Goal: Find specific page/section: Find specific page/section

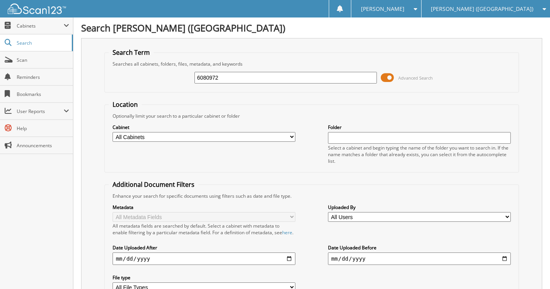
type input "6080972"
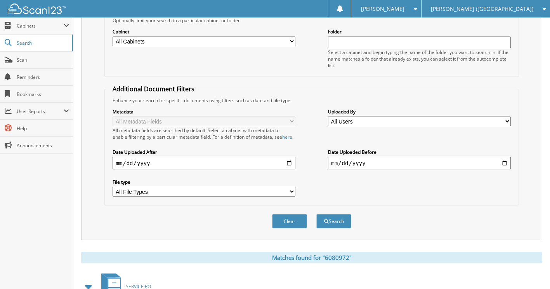
scroll to position [158, 0]
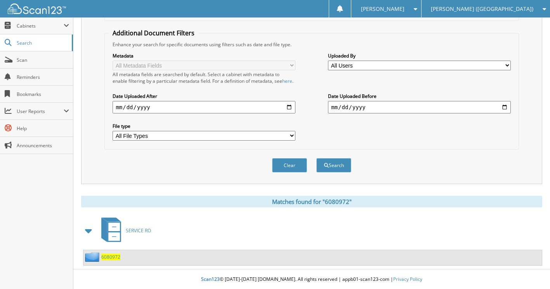
click at [108, 258] on span "6080972" at bounding box center [110, 257] width 19 height 7
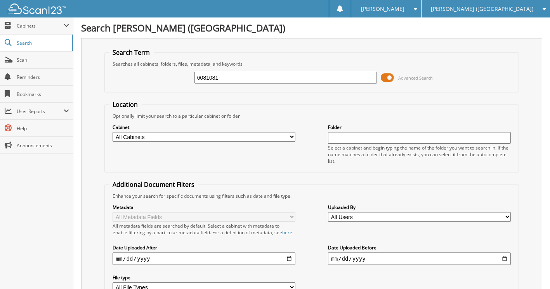
type input "6081081"
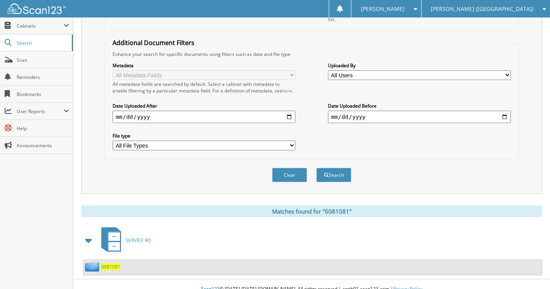
scroll to position [155, 0]
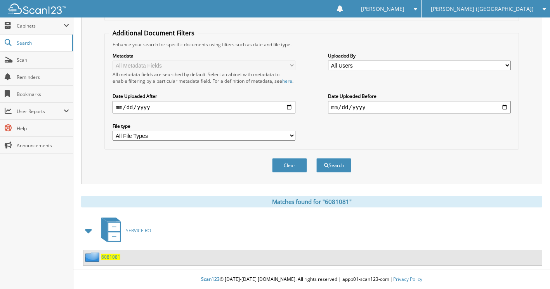
drag, startPoint x: 111, startPoint y: 261, endPoint x: 106, endPoint y: 257, distance: 6.4
click at [110, 260] on span "6081081" at bounding box center [110, 257] width 19 height 7
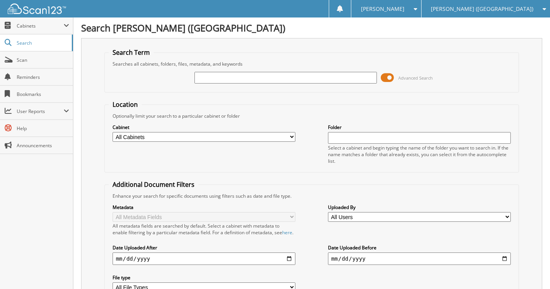
click at [317, 77] on input "text" at bounding box center [286, 78] width 183 height 12
type input "6081867"
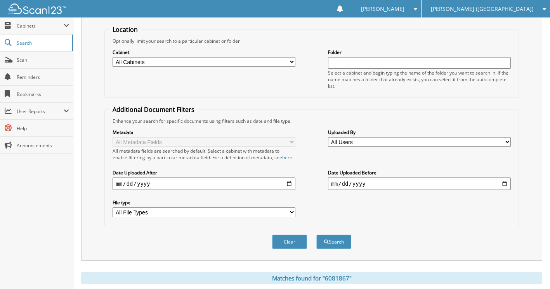
scroll to position [158, 0]
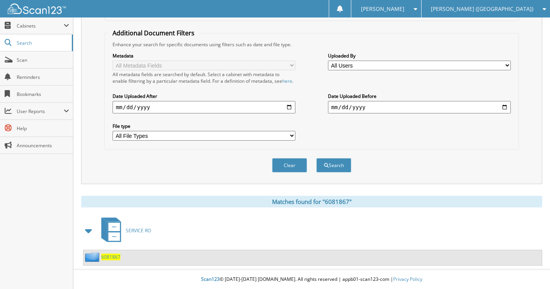
click at [108, 260] on div "6081867" at bounding box center [102, 257] width 37 height 10
click at [107, 258] on span "6081867" at bounding box center [110, 257] width 19 height 7
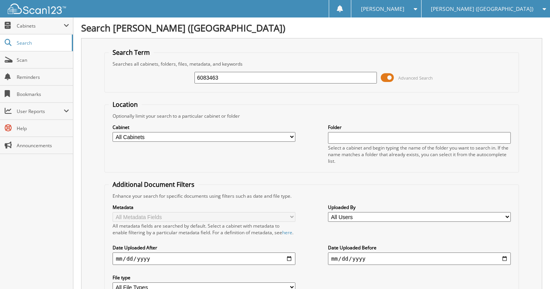
type input "6083463"
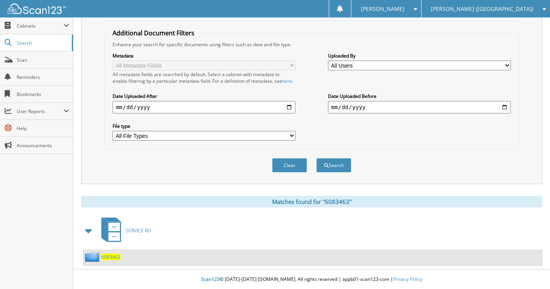
scroll to position [158, 0]
click at [113, 257] on span "6083463" at bounding box center [110, 257] width 19 height 7
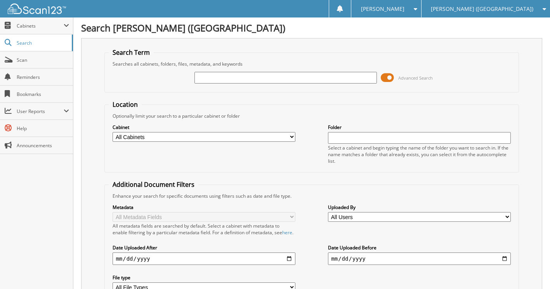
click at [290, 79] on input "text" at bounding box center [286, 78] width 183 height 12
type input "6083635"
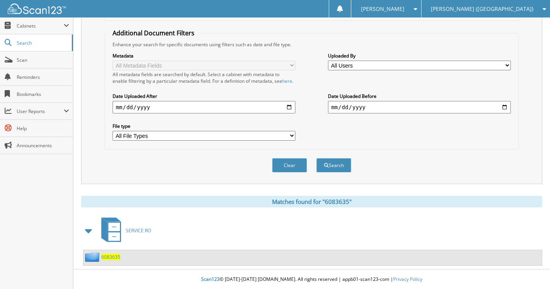
scroll to position [158, 0]
click at [110, 256] on span "6083635" at bounding box center [110, 257] width 19 height 7
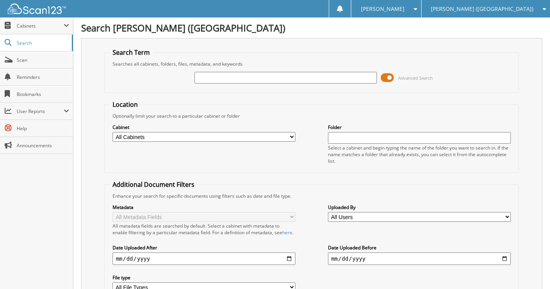
click at [255, 80] on input "text" at bounding box center [286, 78] width 183 height 12
type input "6083635"
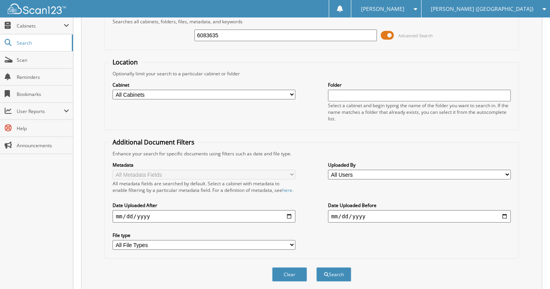
scroll to position [158, 0]
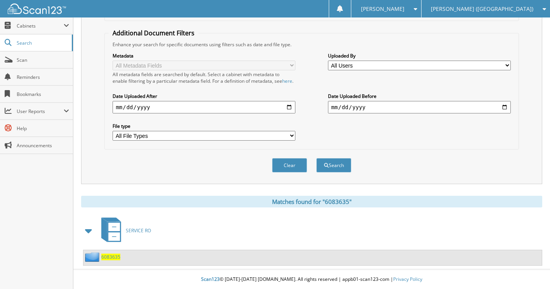
click at [110, 258] on span "6083635" at bounding box center [110, 257] width 19 height 7
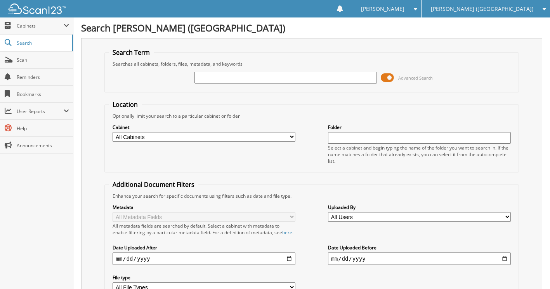
click at [285, 76] on input "text" at bounding box center [286, 78] width 183 height 12
type input "6084095"
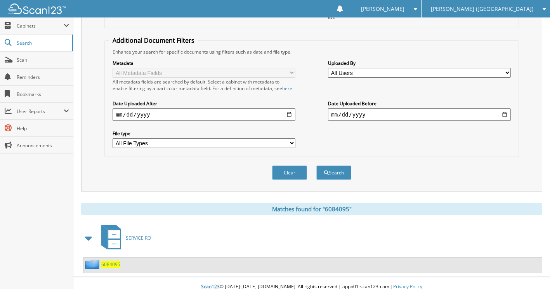
scroll to position [158, 0]
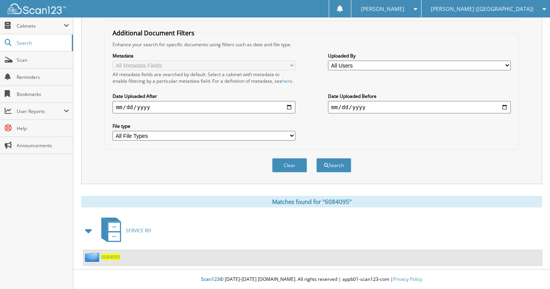
click at [109, 258] on span "6084095" at bounding box center [110, 257] width 19 height 7
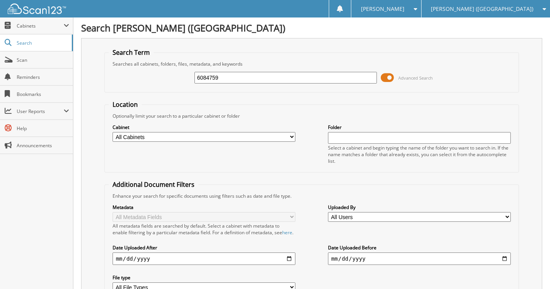
type input "6084759"
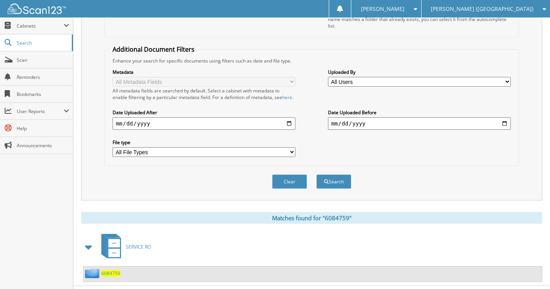
scroll to position [158, 0]
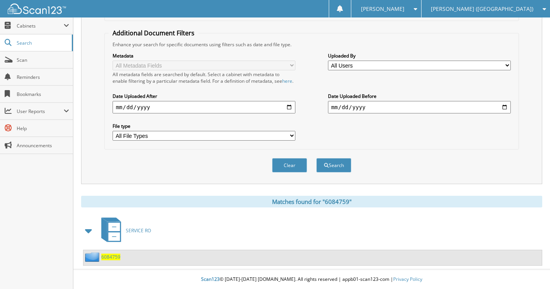
click at [107, 256] on span "6084759" at bounding box center [110, 257] width 19 height 7
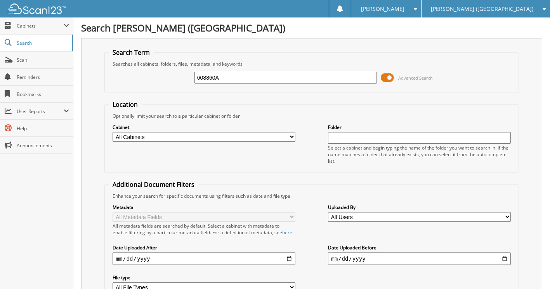
type input "608860A"
drag, startPoint x: 228, startPoint y: 78, endPoint x: 165, endPoint y: 75, distance: 63.0
click at [166, 76] on div "608860A Advanced Search" at bounding box center [312, 77] width 406 height 21
type input "608860"
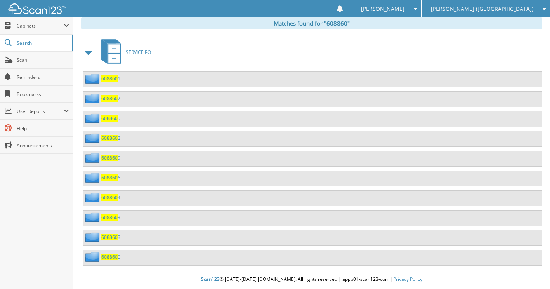
scroll to position [337, 0]
click at [111, 79] on span "608860" at bounding box center [109, 78] width 16 height 7
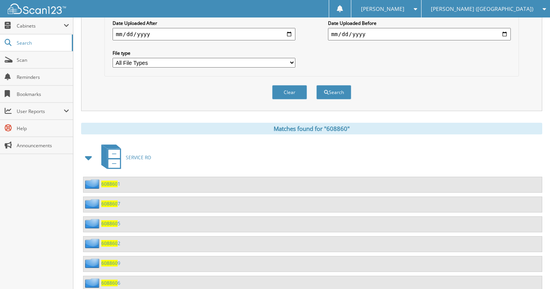
scroll to position [272, 0]
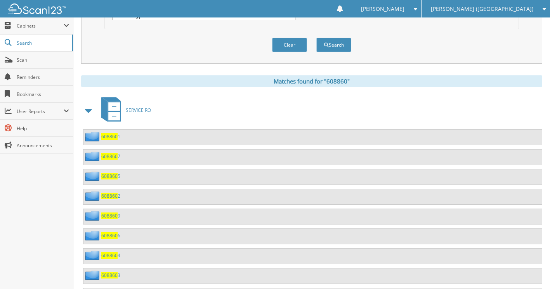
click at [110, 159] on div "608860 7" at bounding box center [102, 156] width 37 height 10
click at [112, 160] on span "608860" at bounding box center [109, 156] width 16 height 7
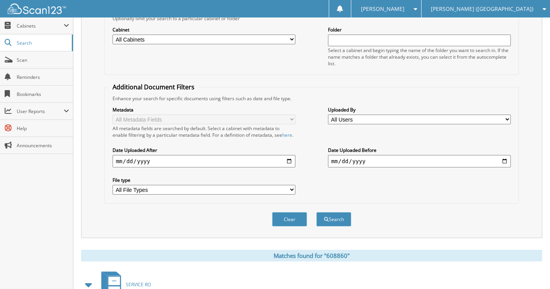
scroll to position [233, 0]
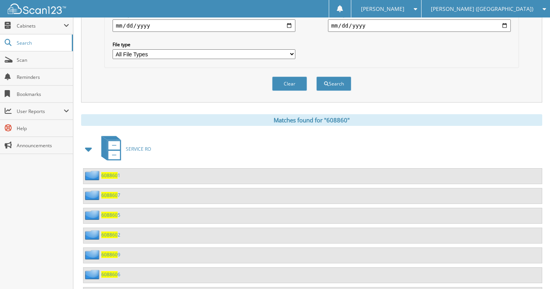
click at [113, 218] on span "608860" at bounding box center [109, 215] width 16 height 7
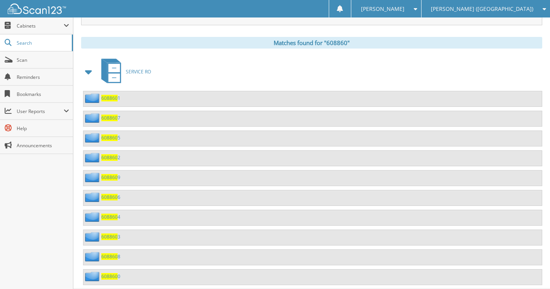
scroll to position [311, 0]
click at [111, 160] on span "608860" at bounding box center [109, 157] width 16 height 7
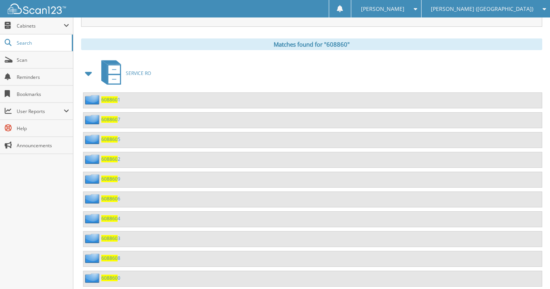
scroll to position [311, 0]
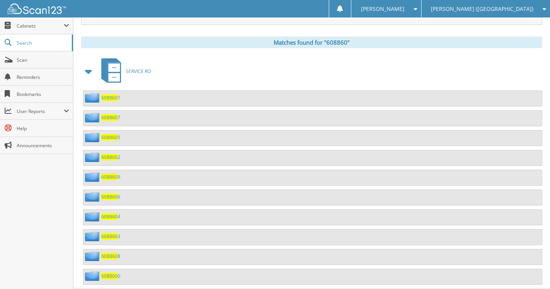
click at [106, 180] on span "608860" at bounding box center [109, 177] width 16 height 7
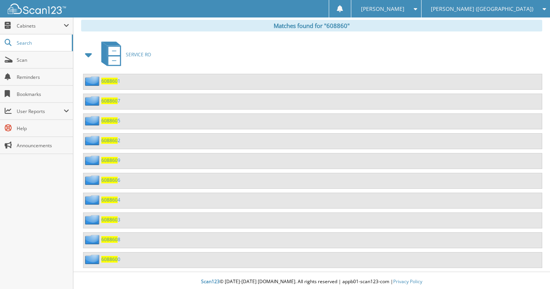
scroll to position [337, 0]
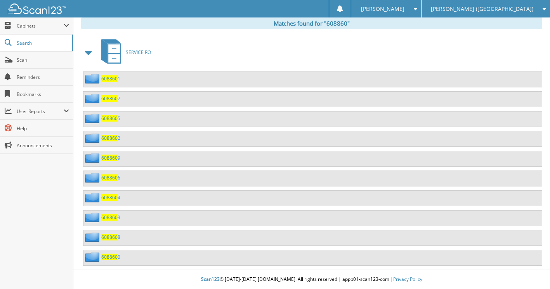
click at [111, 177] on span "608860" at bounding box center [109, 177] width 16 height 7
click at [109, 197] on span "608860" at bounding box center [109, 197] width 16 height 7
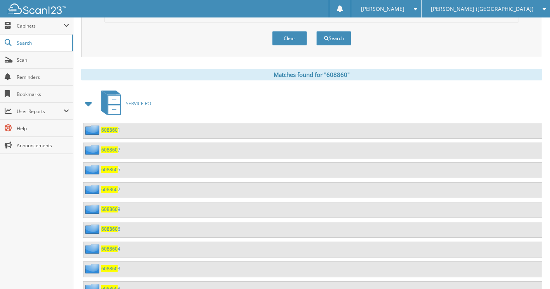
scroll to position [311, 0]
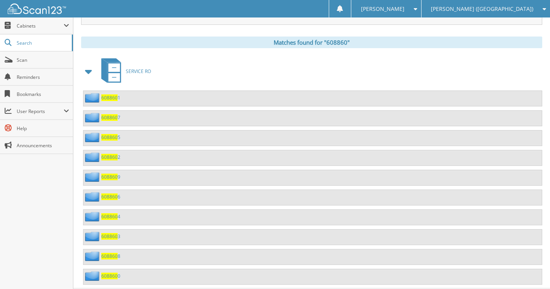
click at [111, 240] on span "608860" at bounding box center [109, 236] width 16 height 7
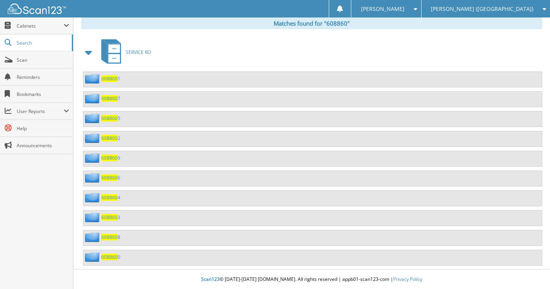
scroll to position [337, 0]
click at [106, 235] on span "608860" at bounding box center [109, 237] width 16 height 7
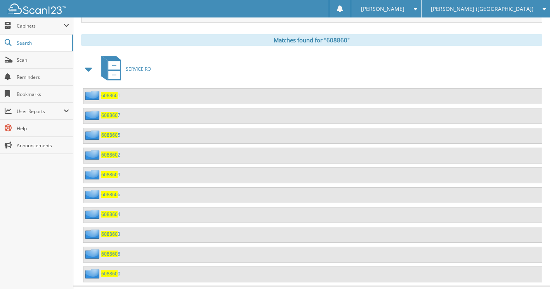
scroll to position [337, 0]
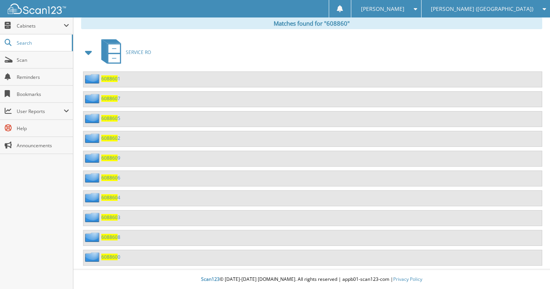
click at [110, 257] on span "608860" at bounding box center [109, 257] width 16 height 7
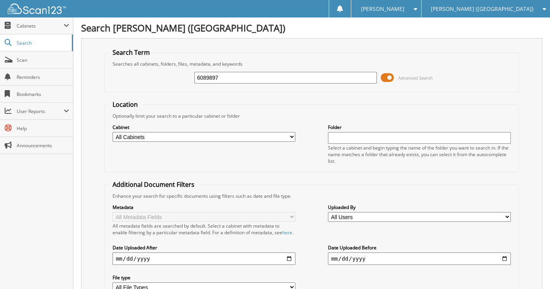
type input "6089897"
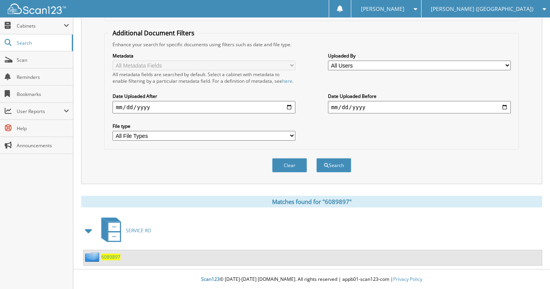
scroll to position [158, 0]
click at [115, 259] on span "6089897" at bounding box center [110, 257] width 19 height 7
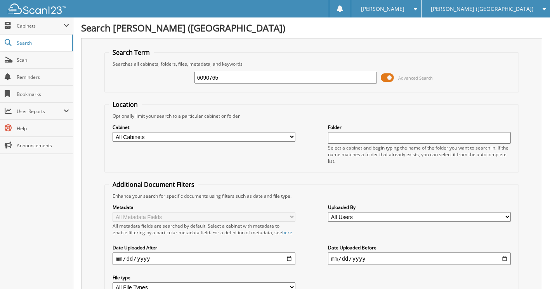
type input "6090765"
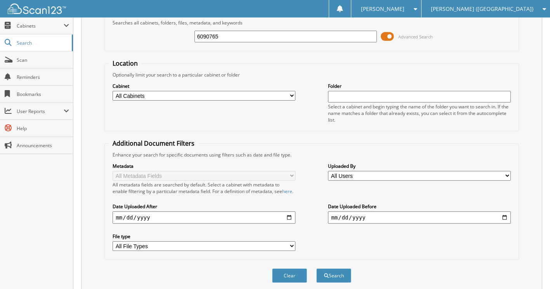
scroll to position [158, 0]
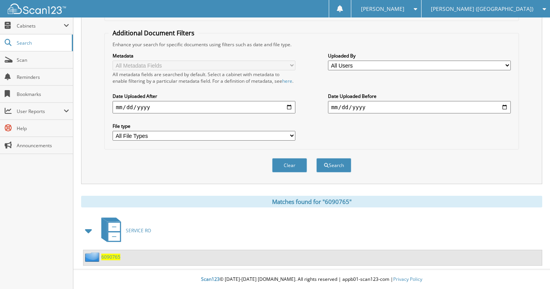
click at [111, 255] on span "6090765" at bounding box center [110, 257] width 19 height 7
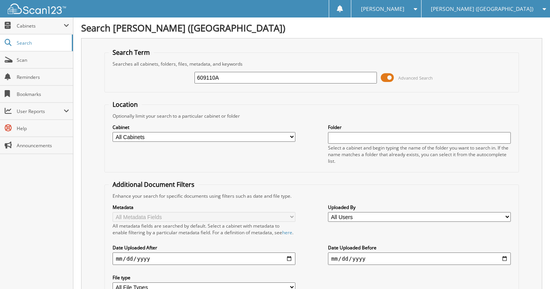
type input "609110A"
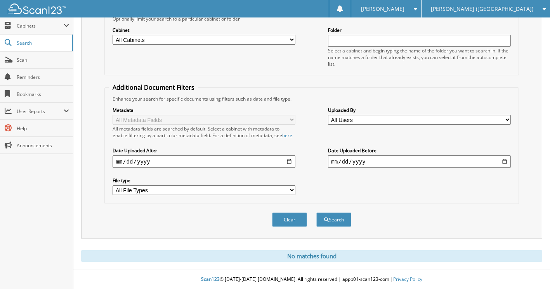
scroll to position [26, 0]
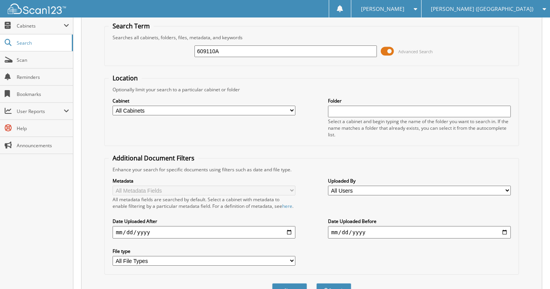
drag, startPoint x: 228, startPoint y: 50, endPoint x: 168, endPoint y: 49, distance: 60.2
click at [168, 49] on div "609110A Advanced Search" at bounding box center [312, 51] width 406 height 21
type input "6092649"
click at [317, 283] on button "Search" at bounding box center [334, 290] width 35 height 14
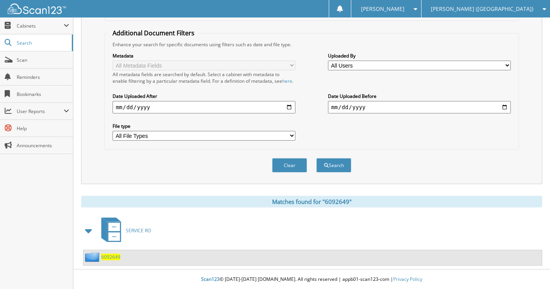
scroll to position [158, 0]
click at [110, 258] on span "6092649" at bounding box center [110, 257] width 19 height 7
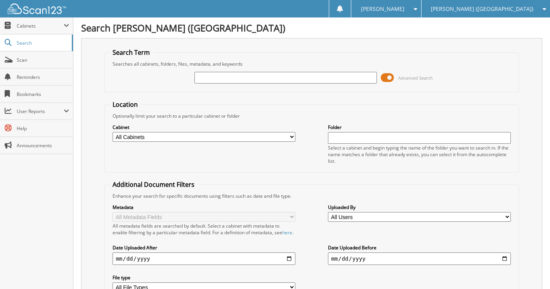
click at [225, 78] on input "text" at bounding box center [286, 78] width 183 height 12
type input "6096100"
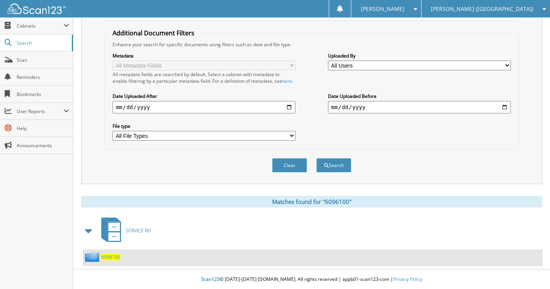
scroll to position [158, 0]
click at [111, 260] on div "6096100" at bounding box center [102, 257] width 37 height 10
click at [111, 257] on span "6096100" at bounding box center [110, 257] width 19 height 7
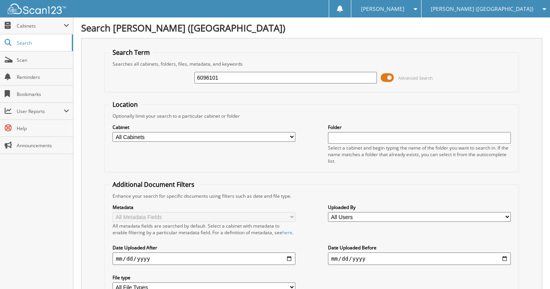
type input "6096101"
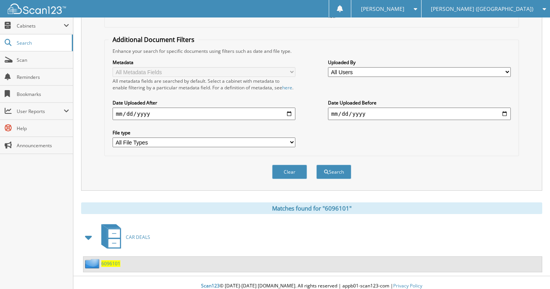
scroll to position [158, 0]
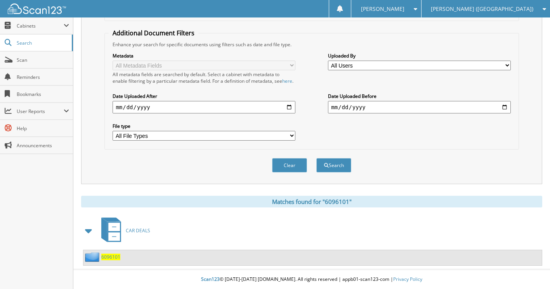
click at [107, 261] on div "6096101" at bounding box center [102, 257] width 37 height 10
click at [109, 258] on span "6096101" at bounding box center [110, 257] width 19 height 7
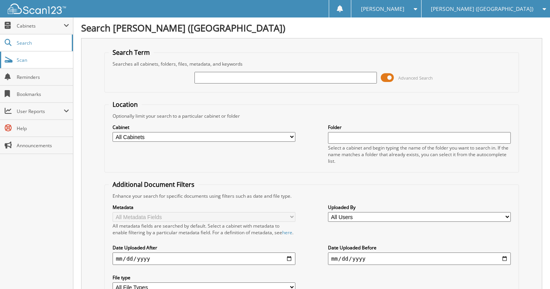
click at [22, 57] on span "Scan" at bounding box center [43, 60] width 52 height 7
